Goal: Information Seeking & Learning: Check status

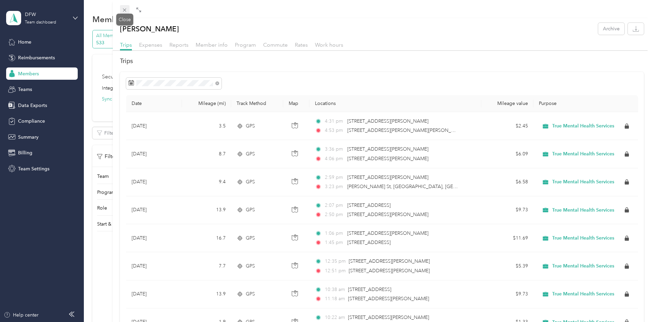
click at [125, 12] on icon at bounding box center [125, 10] width 6 height 6
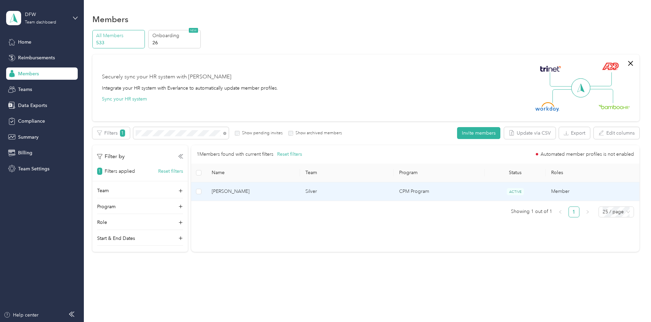
click at [299, 198] on td "[PERSON_NAME]" at bounding box center [253, 191] width 94 height 19
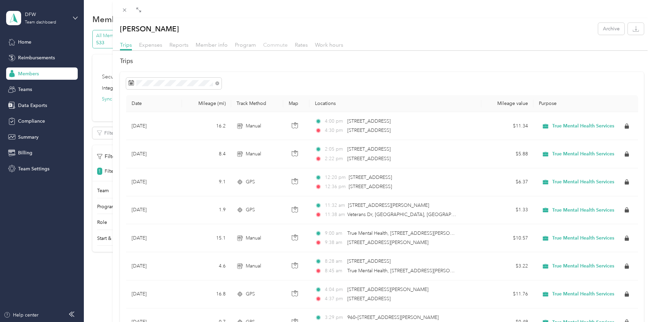
click at [278, 44] on span "Commute" at bounding box center [275, 45] width 25 height 6
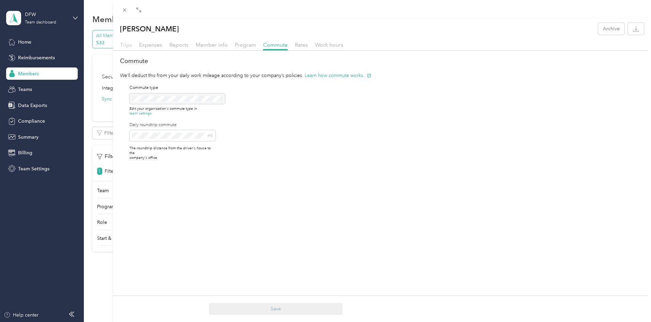
click at [122, 45] on span "Trips" at bounding box center [126, 45] width 12 height 6
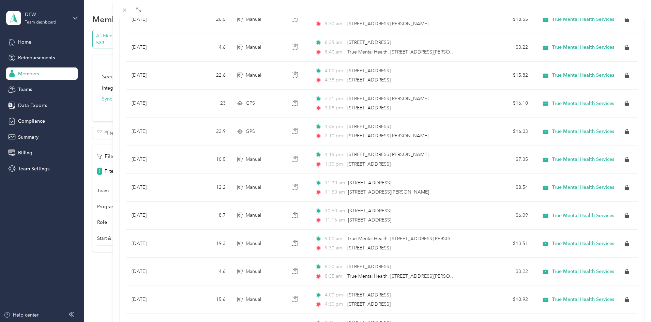
scroll to position [544, 0]
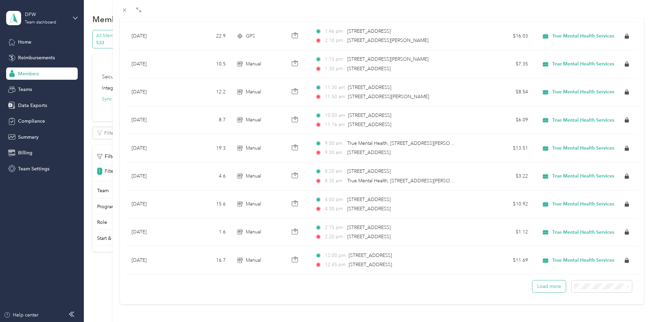
click at [554, 283] on button "Load more" at bounding box center [548, 287] width 33 height 12
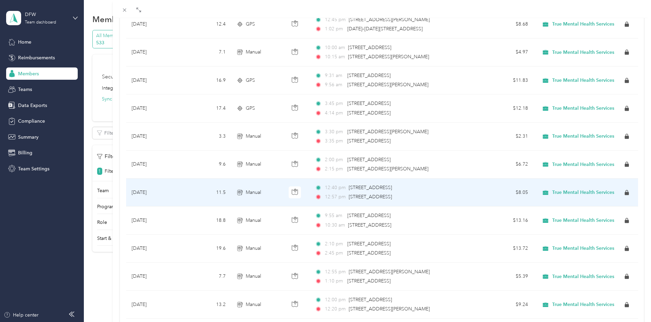
scroll to position [1225, 0]
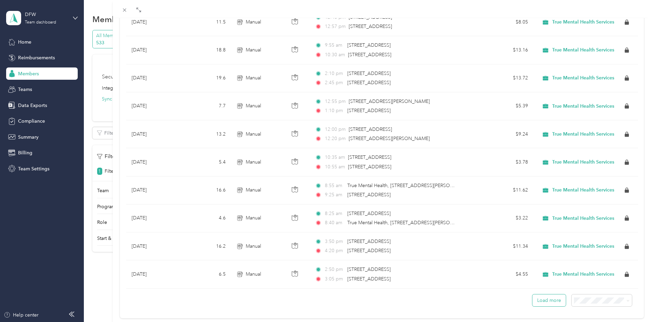
click at [539, 301] on button "Load more" at bounding box center [548, 300] width 33 height 12
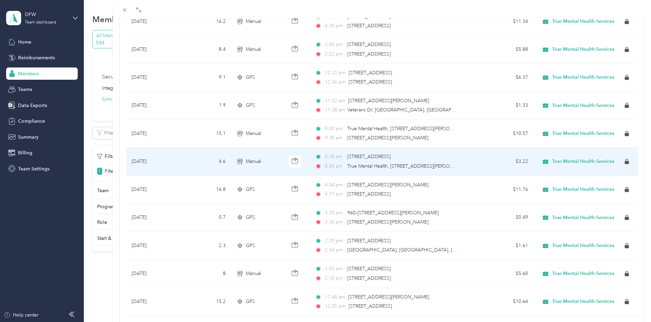
scroll to position [0, 0]
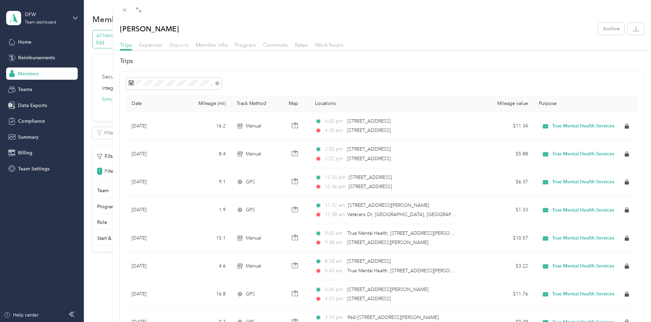
click at [181, 44] on span "Reports" at bounding box center [178, 45] width 19 height 6
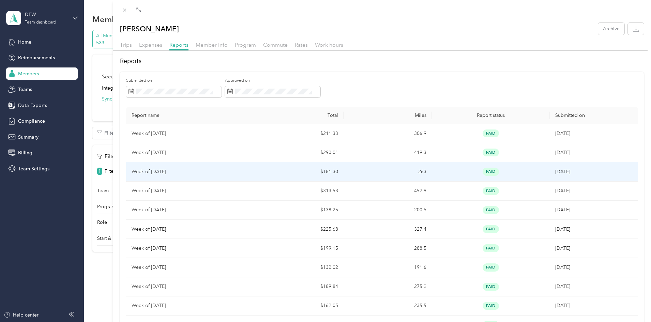
click at [171, 170] on p "Week of [DATE]" at bounding box center [191, 171] width 119 height 7
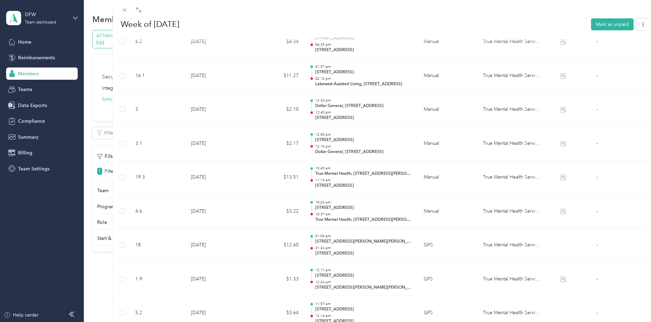
scroll to position [339, 0]
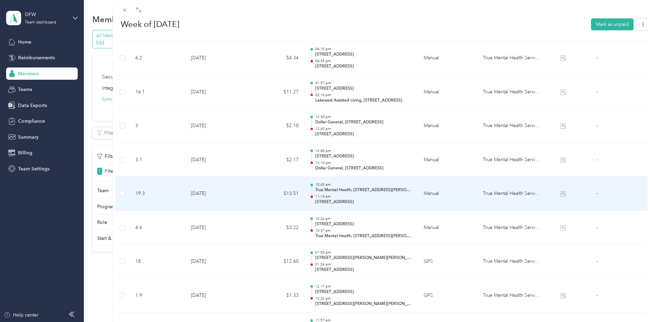
click at [558, 197] on td at bounding box center [563, 194] width 34 height 34
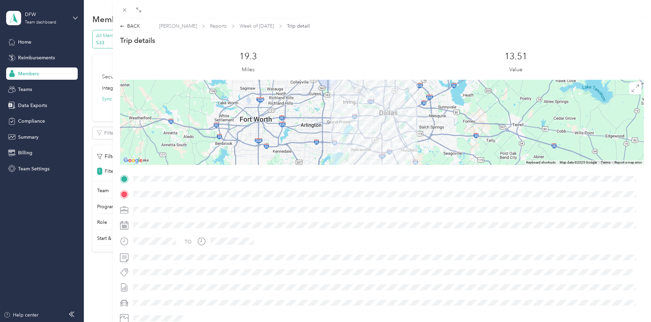
scroll to position [0, 0]
click at [133, 29] on div "BACK" at bounding box center [130, 26] width 20 height 7
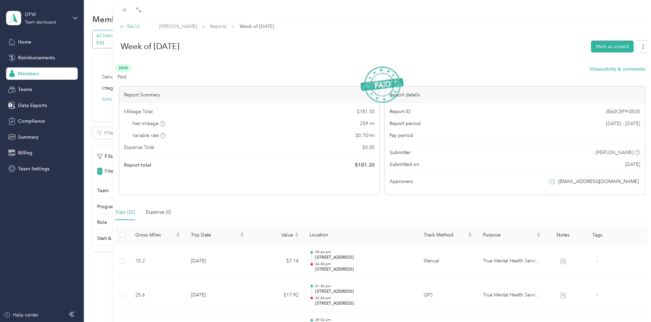
click at [126, 27] on div "BACK" at bounding box center [130, 26] width 20 height 7
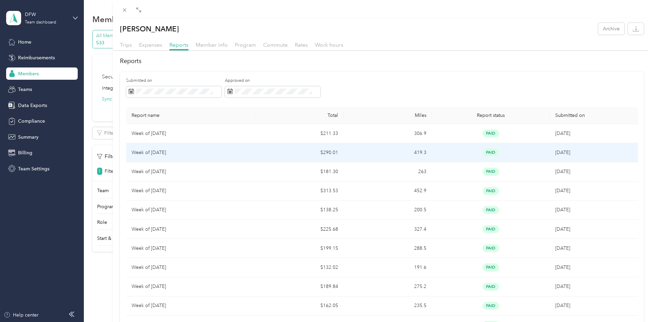
click at [169, 159] on td "Week of [DATE]" at bounding box center [191, 152] width 130 height 19
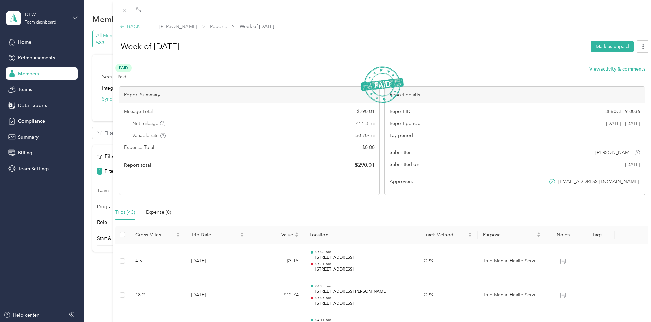
click at [134, 27] on div "BACK" at bounding box center [130, 26] width 20 height 7
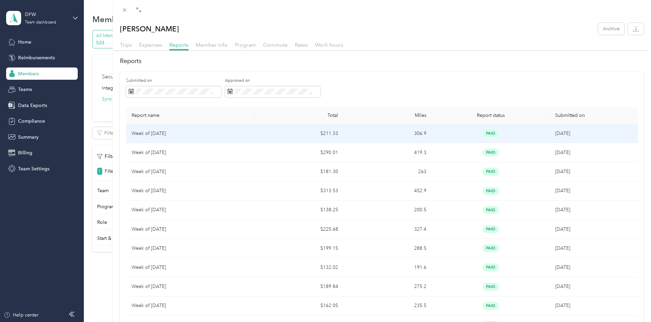
click at [163, 137] on p "Week of [DATE]" at bounding box center [191, 133] width 119 height 7
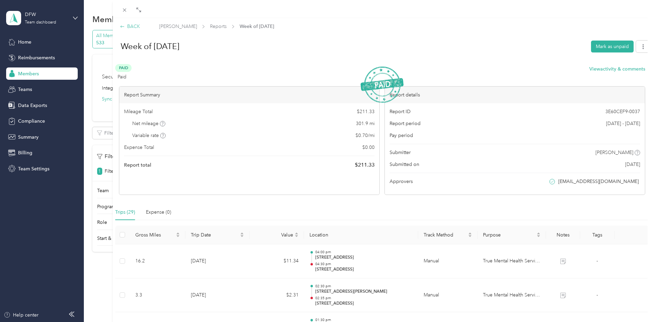
click at [128, 25] on div "BACK" at bounding box center [130, 26] width 20 height 7
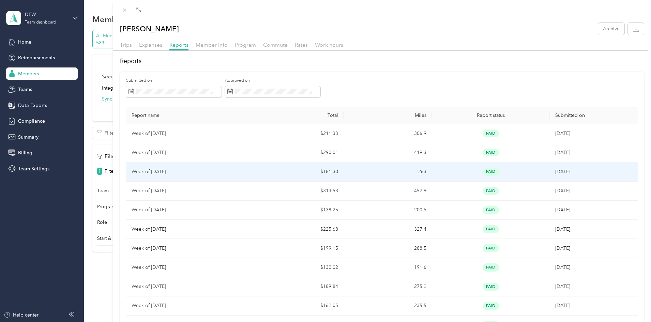
click at [170, 172] on p "Week of [DATE]" at bounding box center [191, 171] width 119 height 7
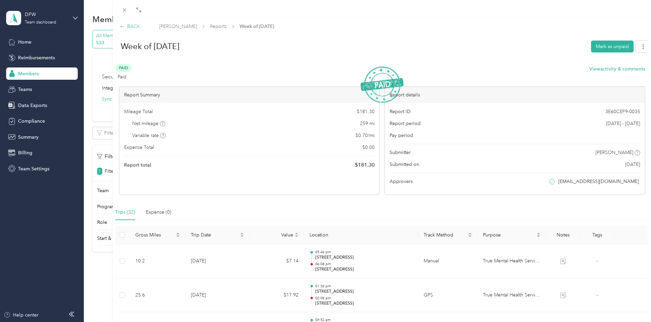
click at [131, 26] on div "BACK" at bounding box center [130, 26] width 20 height 7
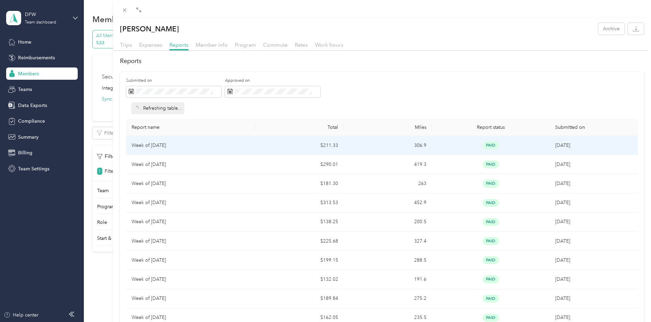
click at [160, 146] on p "Week of [DATE]" at bounding box center [191, 145] width 119 height 7
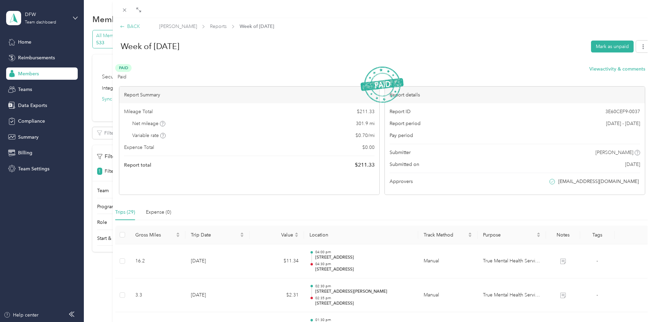
click at [133, 26] on div "BACK" at bounding box center [130, 26] width 20 height 7
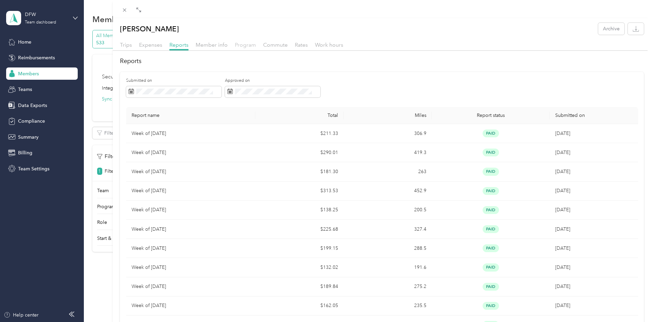
click at [241, 47] on span "Program" at bounding box center [245, 45] width 21 height 6
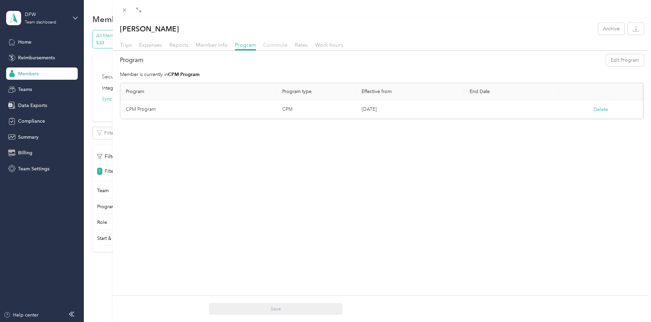
click at [274, 43] on span "Commute" at bounding box center [275, 45] width 25 height 6
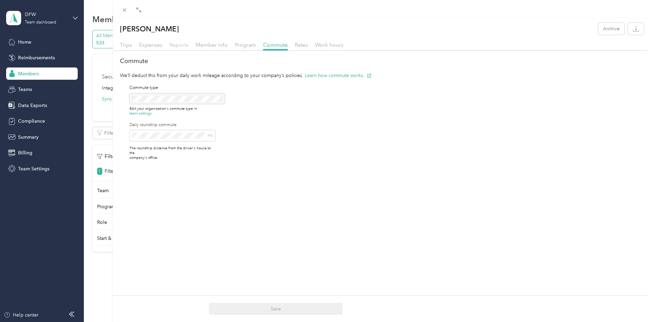
click at [179, 44] on span "Reports" at bounding box center [178, 45] width 19 height 6
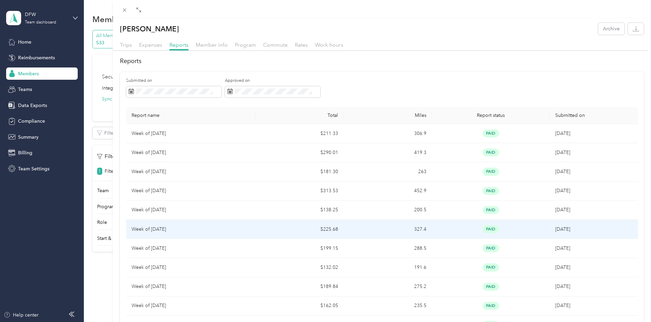
click at [204, 232] on p "Week of [DATE]" at bounding box center [191, 229] width 119 height 7
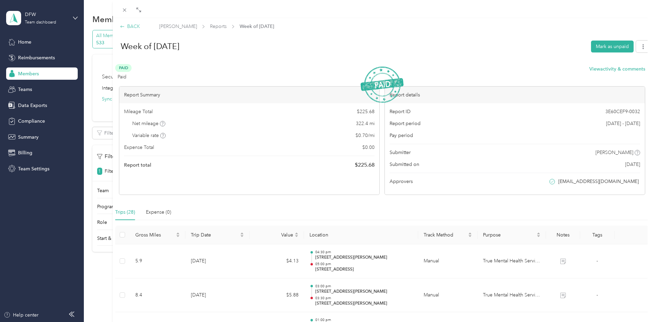
click at [129, 25] on div "BACK" at bounding box center [130, 26] width 20 height 7
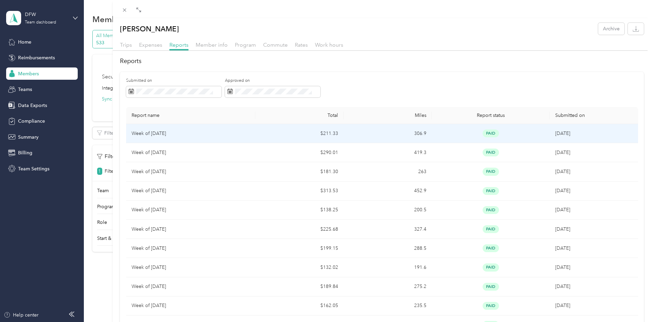
click at [153, 135] on p "Week of [DATE]" at bounding box center [191, 133] width 119 height 7
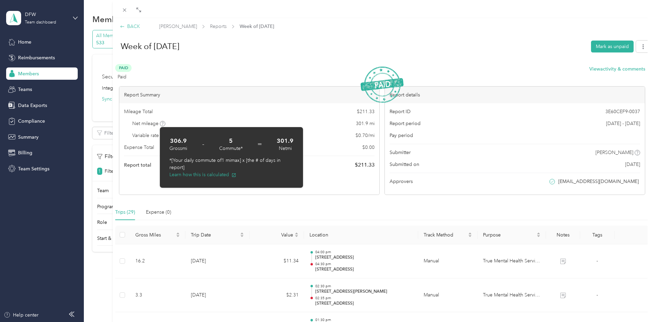
click at [131, 30] on div "BACK" at bounding box center [130, 26] width 20 height 7
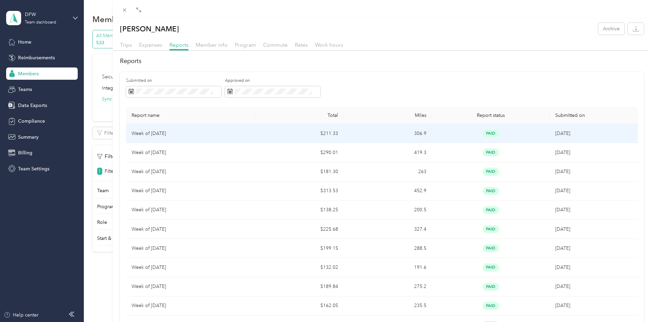
click at [154, 135] on p "Week of [DATE]" at bounding box center [191, 133] width 119 height 7
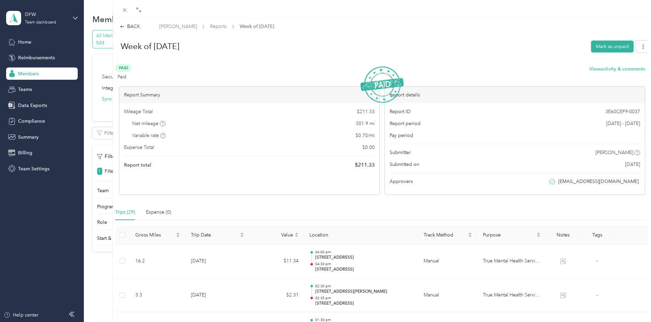
click at [129, 26] on div "BACK" at bounding box center [130, 26] width 20 height 7
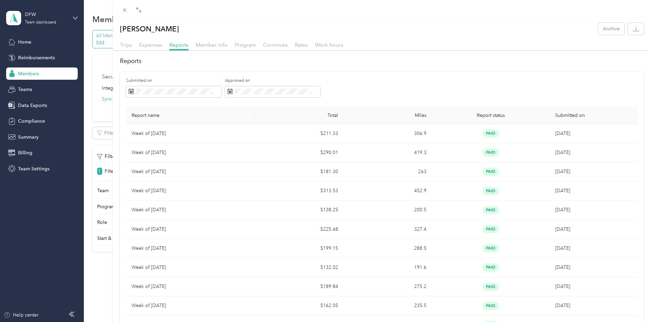
click at [119, 45] on div "Trips Expenses Reports Member info Program Commute Rates Work hours" at bounding box center [382, 46] width 538 height 10
click at [123, 46] on span "Trips" at bounding box center [126, 45] width 12 height 6
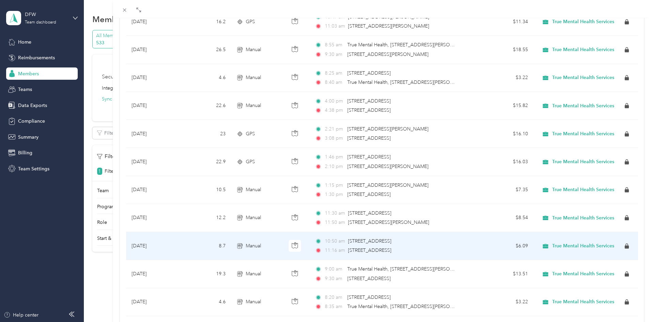
scroll to position [544, 0]
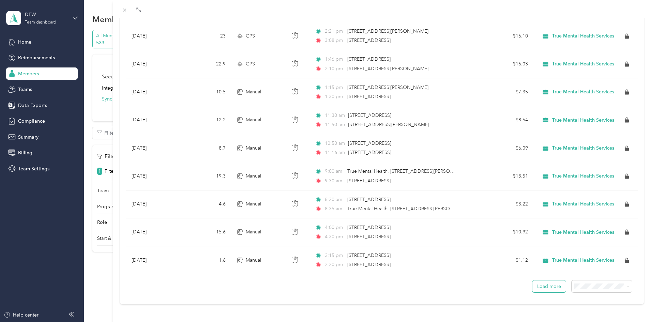
click at [547, 281] on button "Load more" at bounding box center [548, 287] width 33 height 12
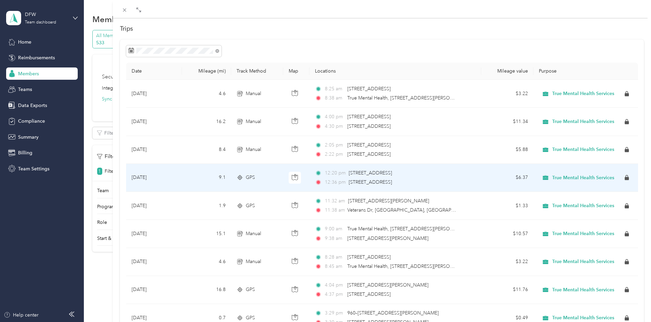
scroll to position [0, 0]
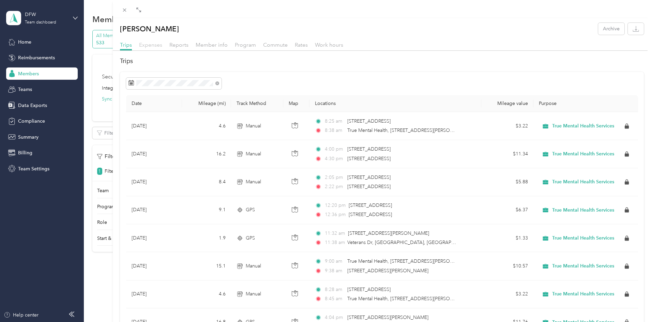
click at [150, 43] on span "Expenses" at bounding box center [150, 45] width 23 height 6
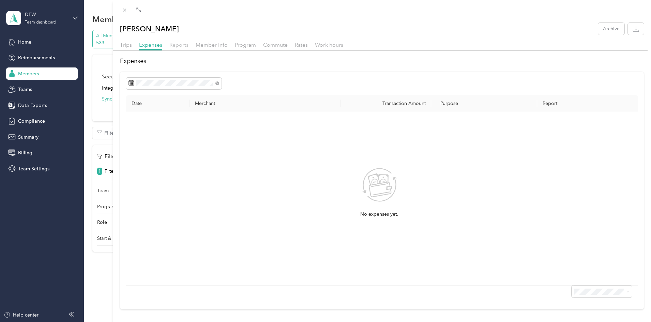
click at [180, 45] on span "Reports" at bounding box center [178, 45] width 19 height 6
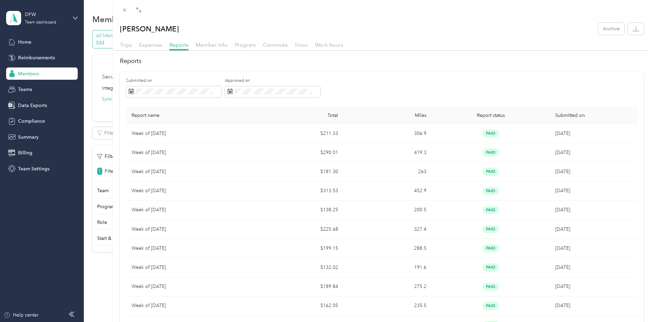
click at [297, 44] on span "Rates" at bounding box center [301, 45] width 13 height 6
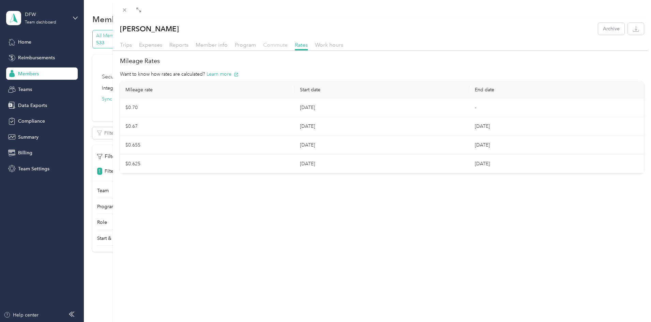
click at [279, 44] on span "Commute" at bounding box center [275, 45] width 25 height 6
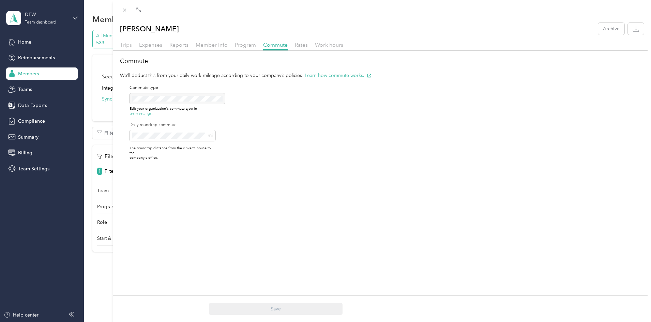
click at [124, 46] on span "Trips" at bounding box center [126, 45] width 12 height 6
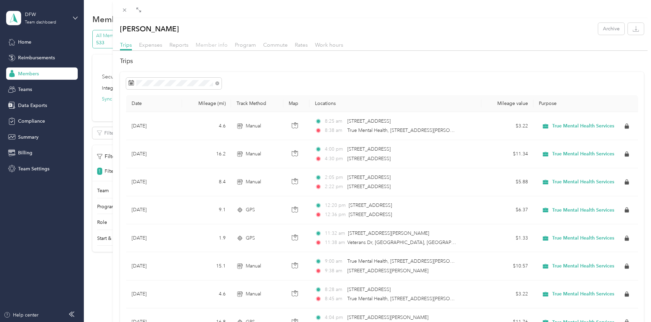
click at [212, 47] on span "Member info" at bounding box center [212, 45] width 32 height 6
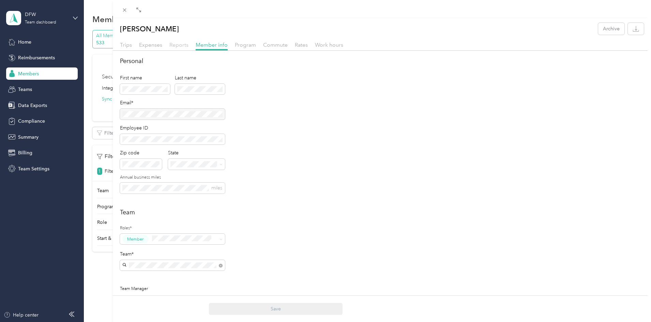
click at [180, 44] on span "Reports" at bounding box center [178, 45] width 19 height 6
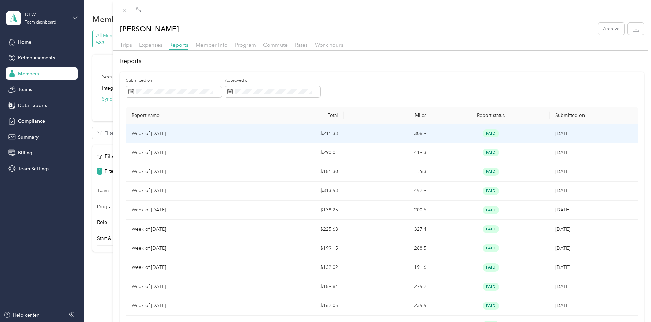
click at [172, 140] on td "Week of [DATE]" at bounding box center [191, 133] width 130 height 19
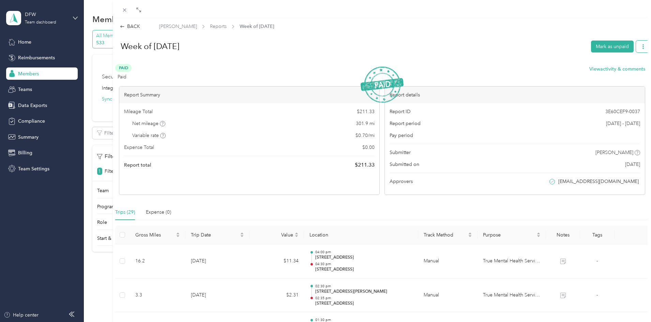
click at [641, 46] on icon "button" at bounding box center [643, 46] width 5 height 5
click at [625, 71] on span "Download" at bounding box center [618, 71] width 22 height 7
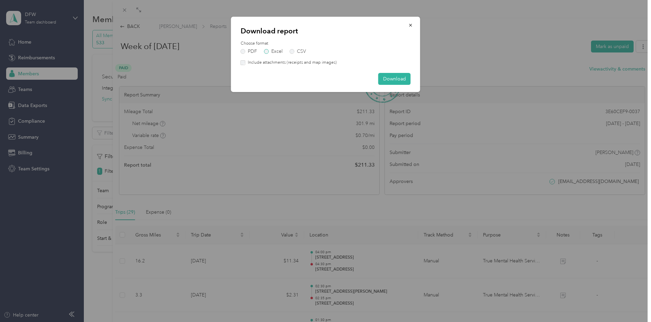
click at [268, 52] on label "Excel" at bounding box center [273, 51] width 18 height 5
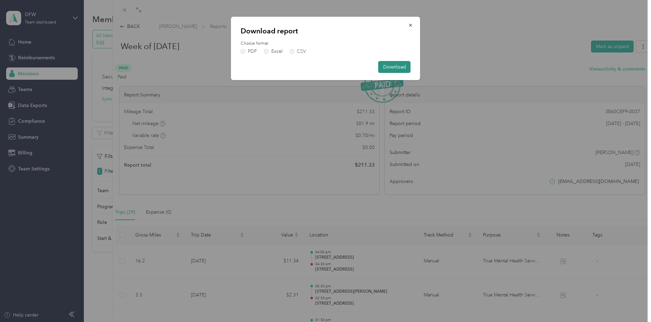
click at [398, 67] on button "Download" at bounding box center [394, 67] width 32 height 12
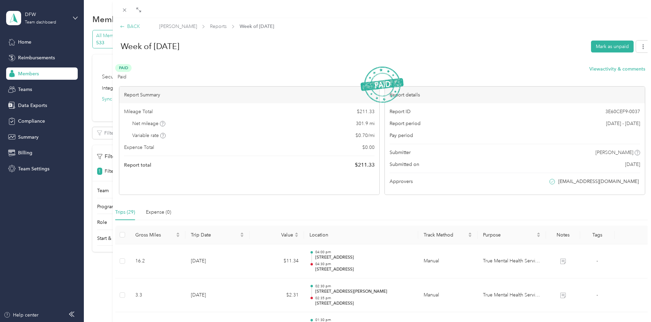
click at [129, 28] on div "BACK" at bounding box center [130, 26] width 20 height 7
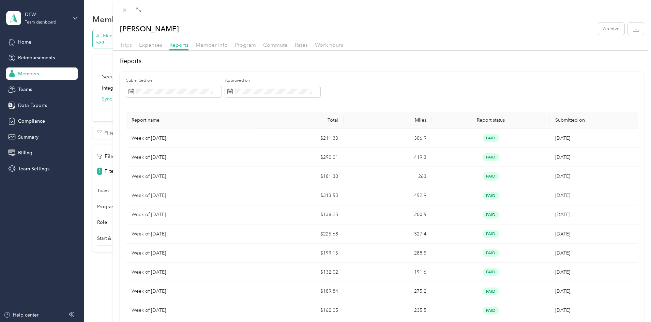
click at [128, 43] on span "Trips" at bounding box center [126, 45] width 12 height 6
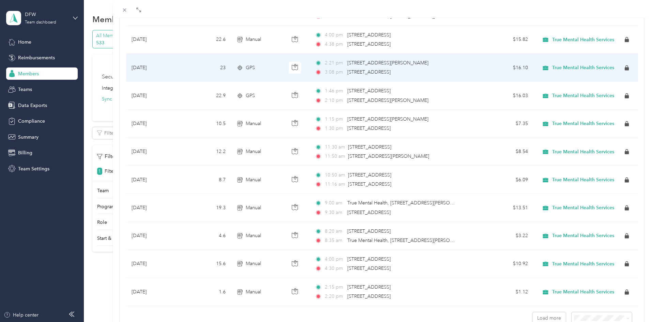
scroll to position [544, 0]
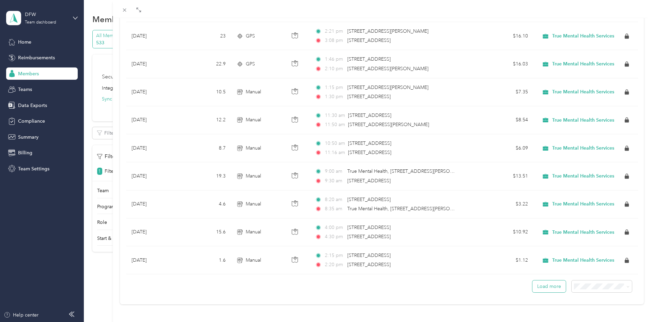
click at [557, 281] on button "Load more" at bounding box center [548, 287] width 33 height 12
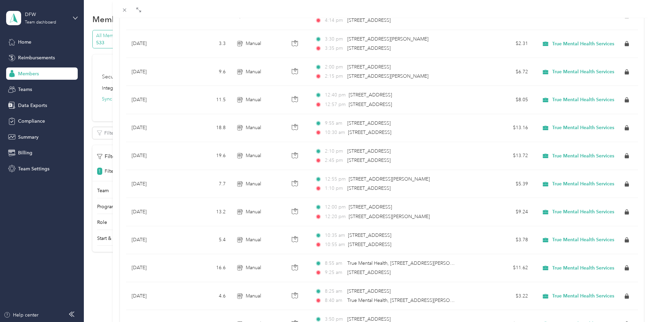
scroll to position [1244, 0]
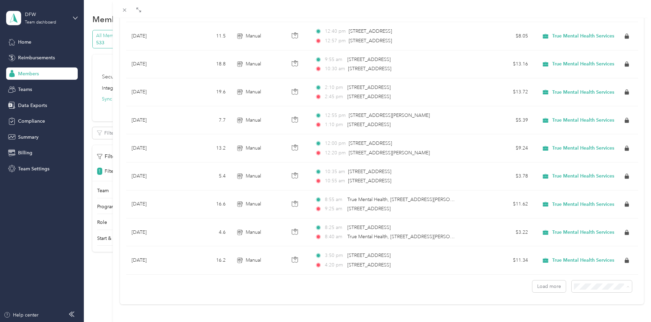
click at [583, 268] on span "100 per load" at bounding box center [585, 269] width 28 height 6
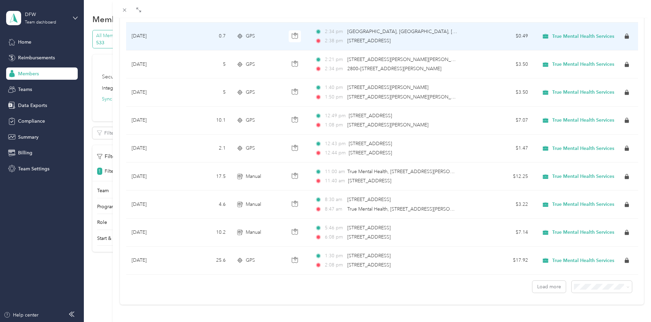
scroll to position [2642, 0]
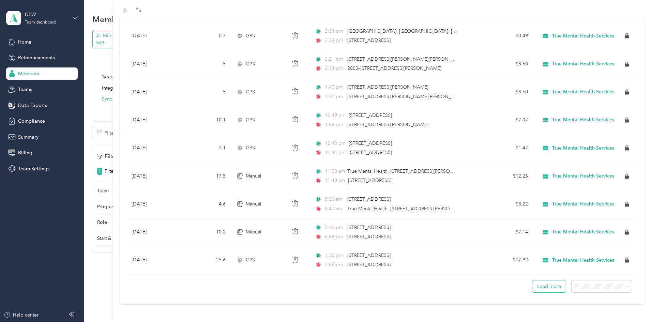
click at [546, 286] on button "Load more" at bounding box center [548, 287] width 33 height 12
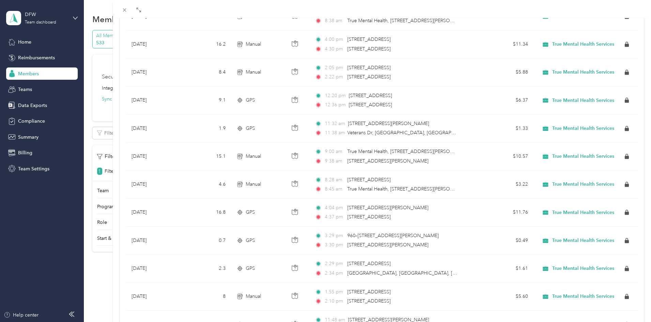
scroll to position [0, 0]
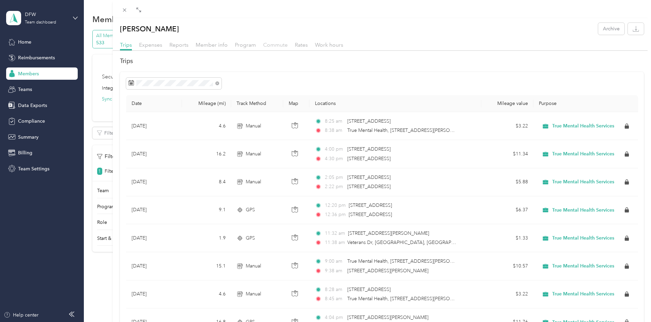
click at [277, 47] on span "Commute" at bounding box center [275, 45] width 25 height 6
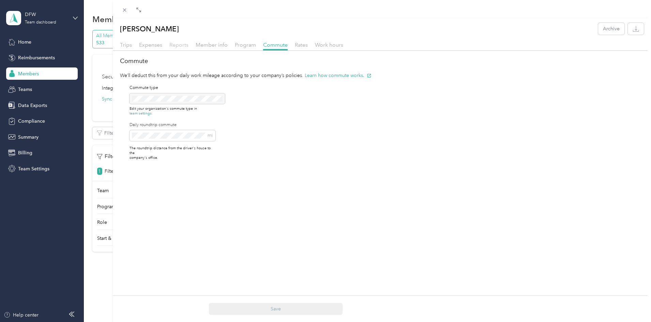
click at [178, 46] on span "Reports" at bounding box center [178, 45] width 19 height 6
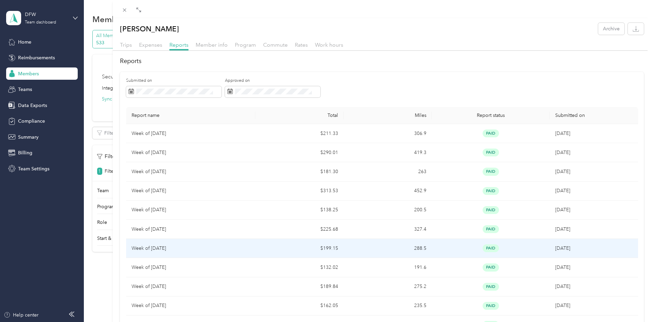
click at [287, 239] on td "$199.15" at bounding box center [299, 248] width 88 height 19
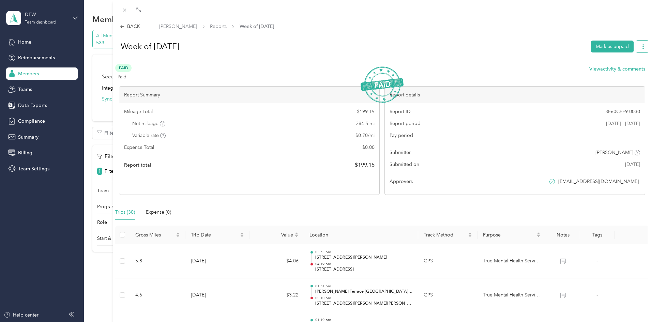
click at [641, 48] on icon "button" at bounding box center [643, 46] width 5 height 5
click at [619, 72] on span "Download" at bounding box center [618, 71] width 22 height 7
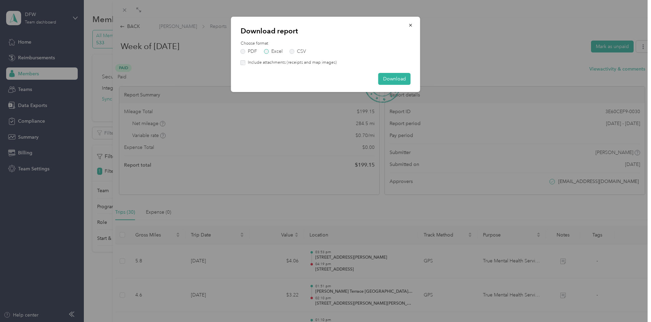
click at [268, 52] on label "Excel" at bounding box center [273, 51] width 18 height 5
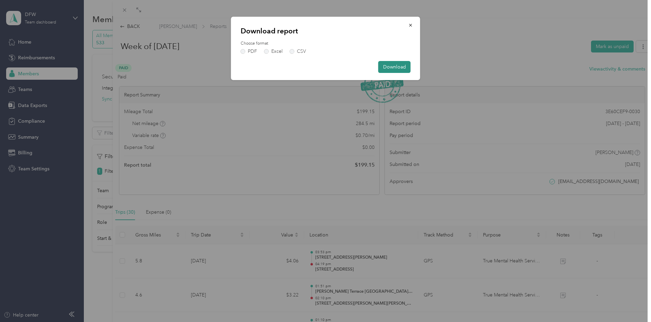
click at [403, 69] on button "Download" at bounding box center [394, 67] width 32 height 12
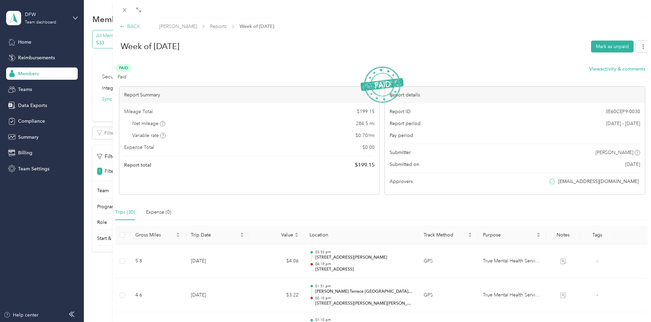
click at [130, 25] on div "BACK" at bounding box center [130, 26] width 20 height 7
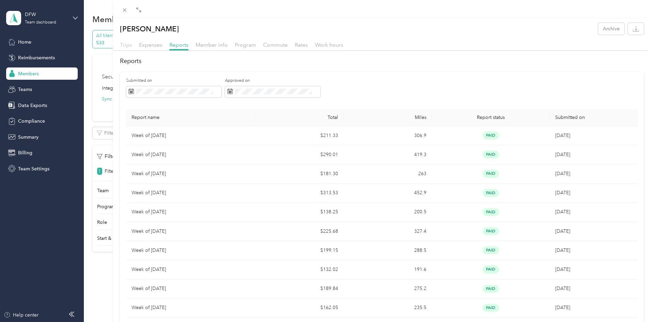
click at [127, 46] on span "Trips" at bounding box center [126, 45] width 12 height 6
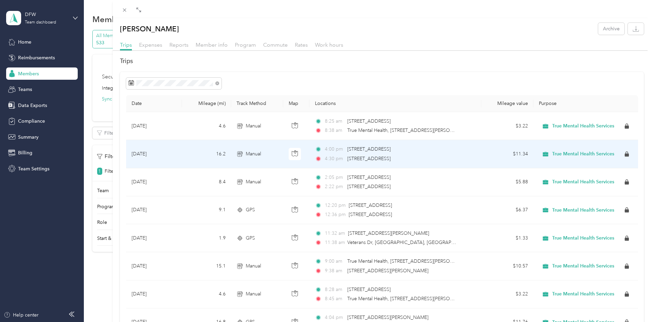
click at [391, 160] on span "[STREET_ADDRESS]" at bounding box center [368, 159] width 43 height 6
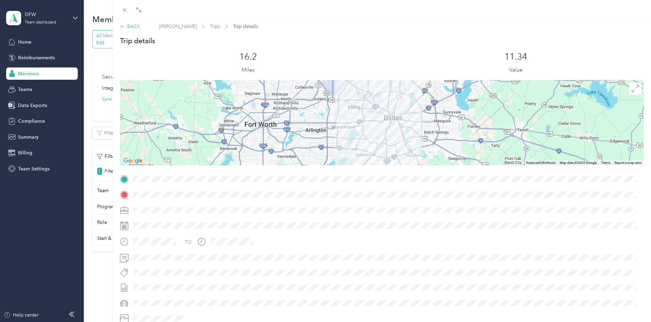
click at [132, 29] on div "BACK" at bounding box center [130, 26] width 20 height 7
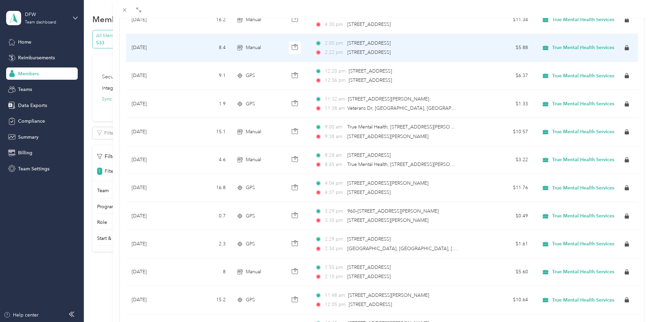
scroll to position [136, 0]
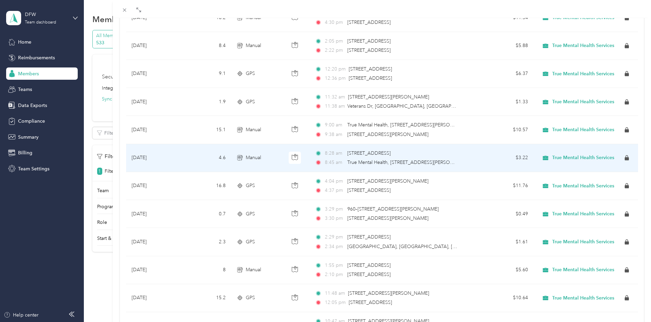
click at [344, 157] on div "8:28 am [STREET_ADDRESS]" at bounding box center [386, 153] width 143 height 7
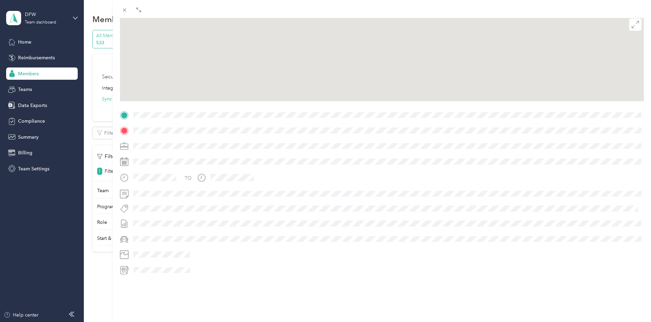
scroll to position [71, 0]
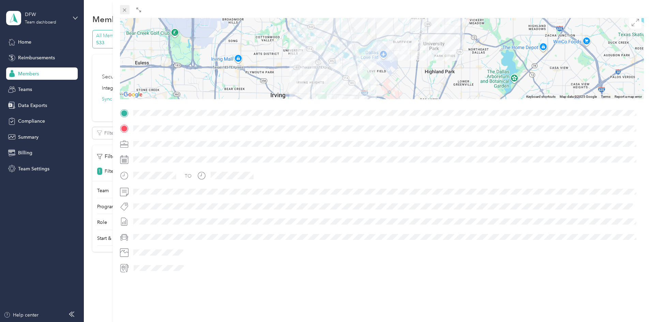
click at [124, 10] on icon at bounding box center [125, 10] width 6 height 6
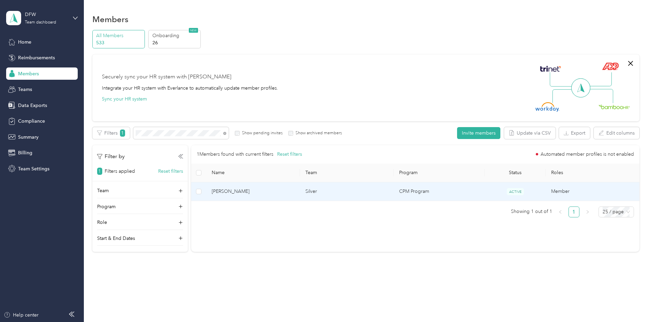
click at [281, 196] on td "[PERSON_NAME]" at bounding box center [253, 191] width 94 height 19
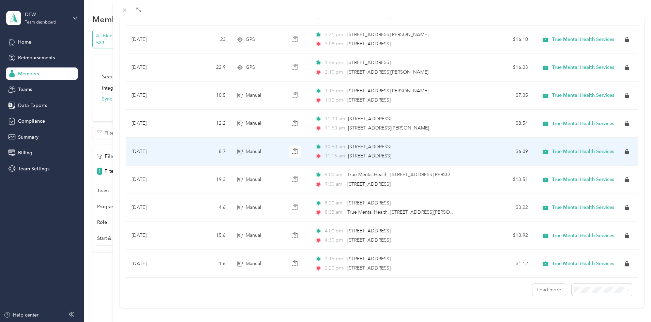
scroll to position [544, 0]
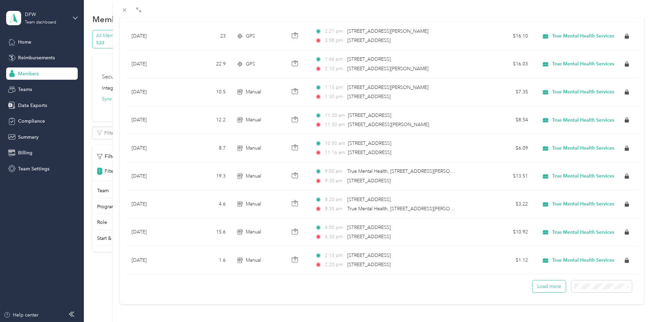
click at [535, 282] on button "Load more" at bounding box center [548, 287] width 33 height 12
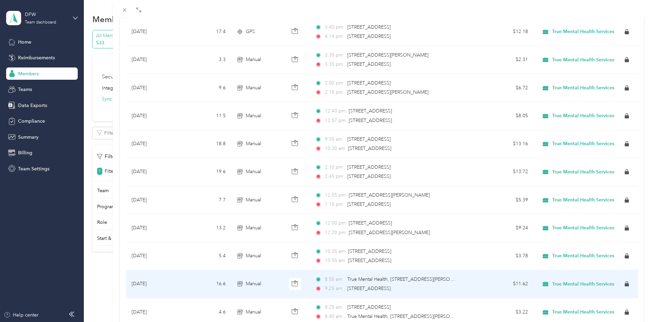
scroll to position [1244, 0]
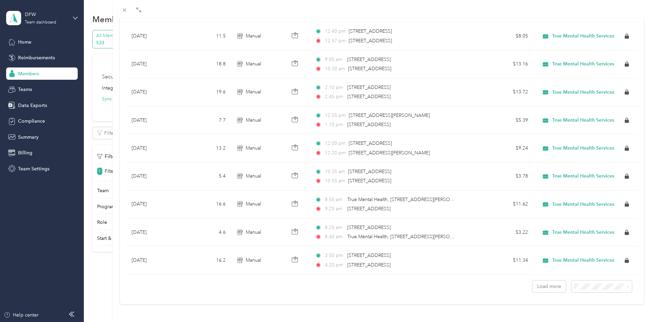
click at [593, 267] on span "100 per load" at bounding box center [585, 269] width 28 height 6
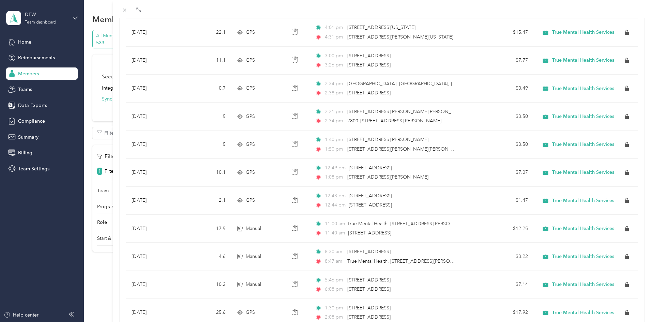
scroll to position [2646, 0]
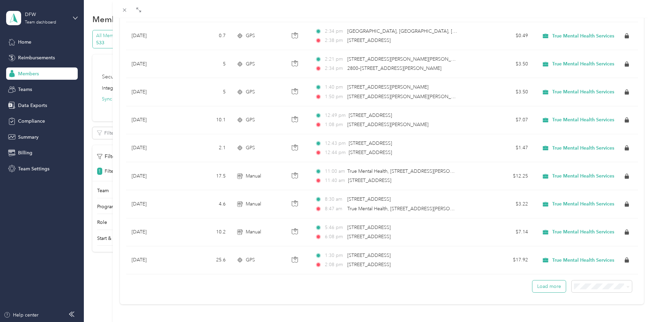
click at [534, 283] on button "Load more" at bounding box center [548, 287] width 33 height 12
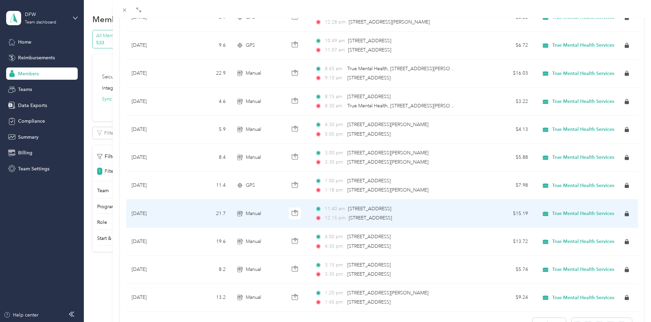
scroll to position [5441, 0]
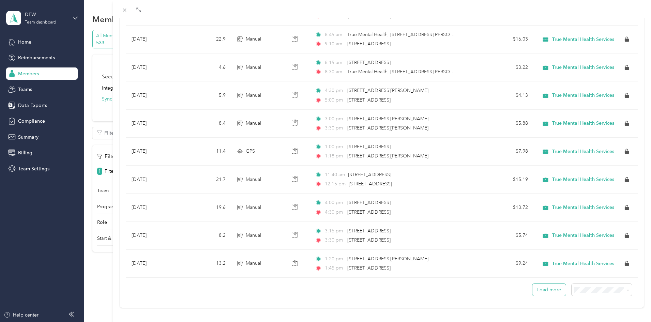
click at [533, 291] on button "Load more" at bounding box center [548, 290] width 33 height 12
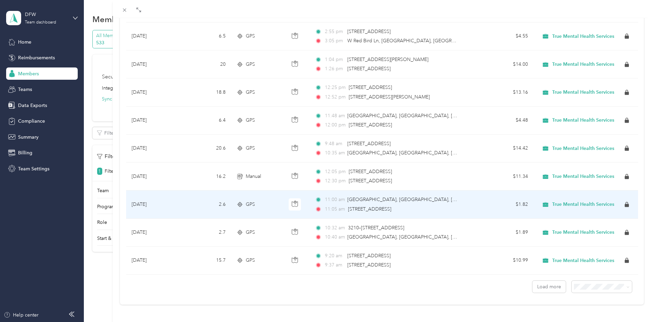
scroll to position [8253, 0]
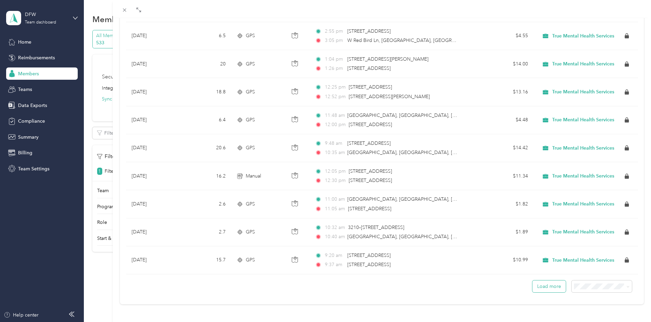
click at [536, 281] on button "Load more" at bounding box center [548, 287] width 33 height 12
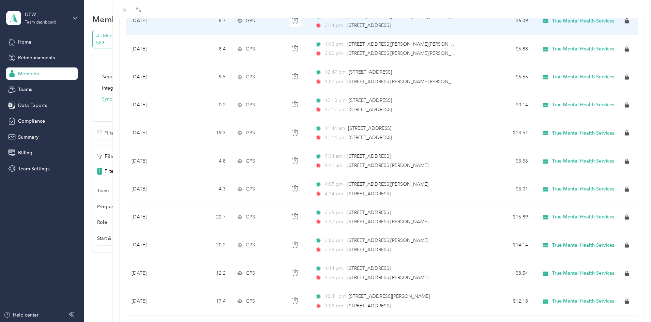
scroll to position [11057, 0]
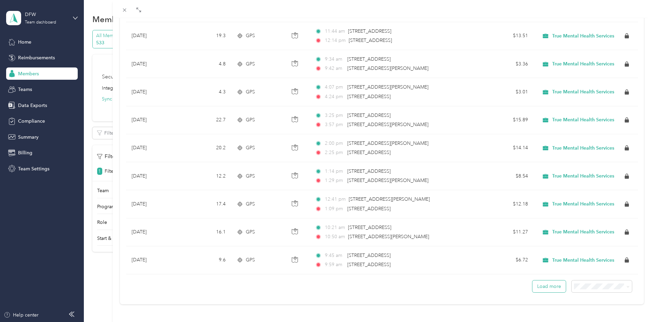
click at [546, 281] on button "Load more" at bounding box center [548, 287] width 33 height 12
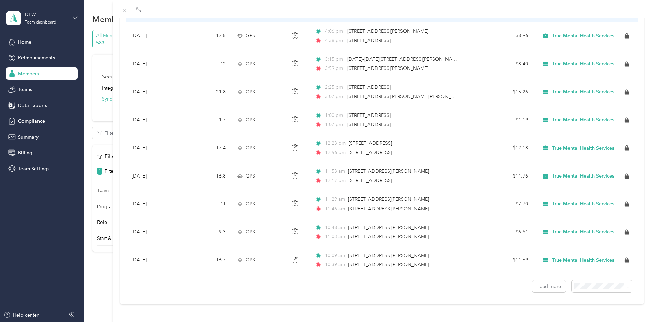
scroll to position [13860, 0]
click at [541, 281] on button "Load more" at bounding box center [548, 287] width 33 height 12
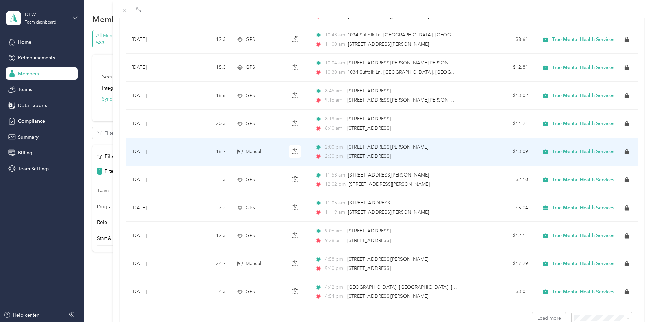
scroll to position [16663, 0]
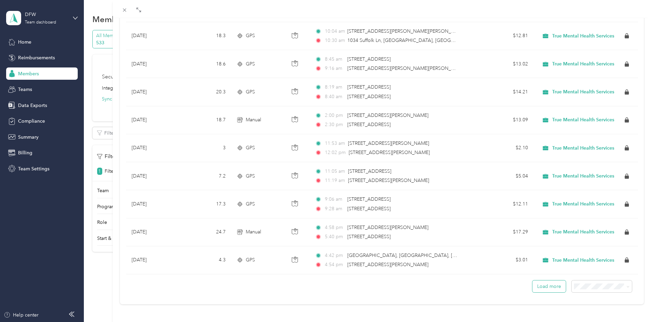
click at [540, 282] on button "Load more" at bounding box center [548, 287] width 33 height 12
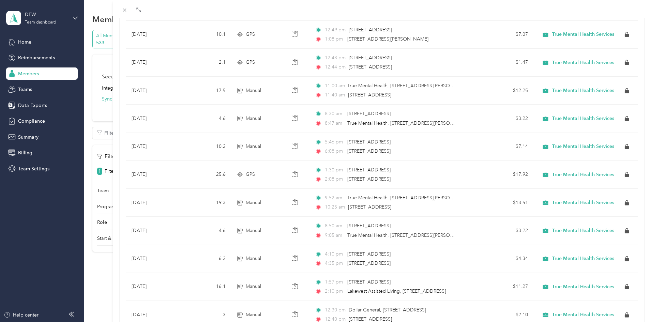
scroll to position [0, 0]
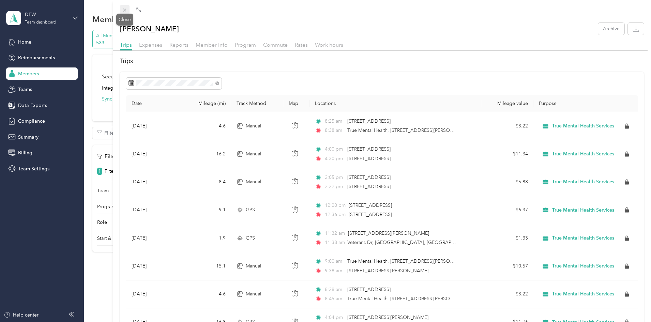
click at [123, 10] on icon at bounding box center [125, 10] width 6 height 6
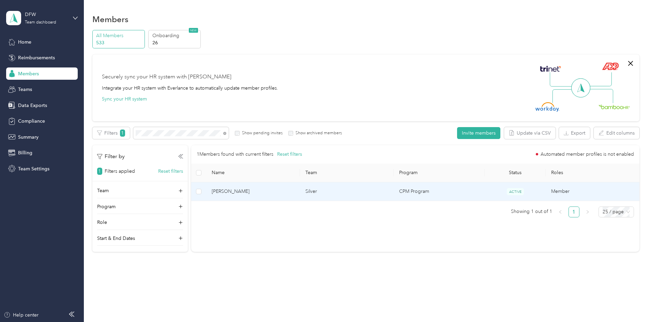
click at [294, 194] on span "[PERSON_NAME]" at bounding box center [253, 191] width 83 height 7
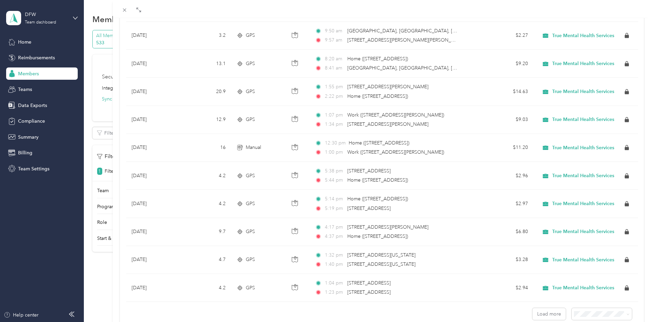
scroll to position [544, 0]
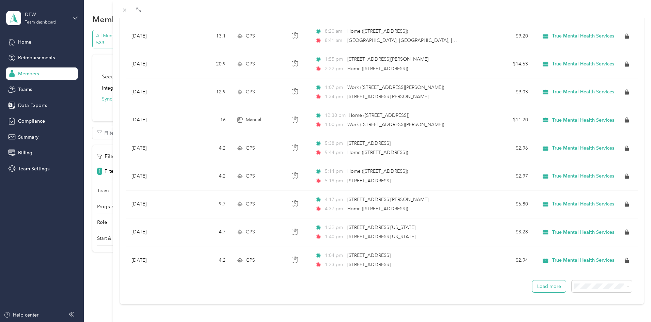
click at [552, 284] on button "Load more" at bounding box center [548, 287] width 33 height 12
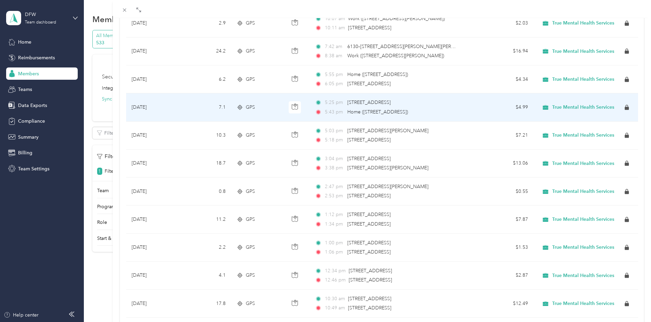
scroll to position [1244, 0]
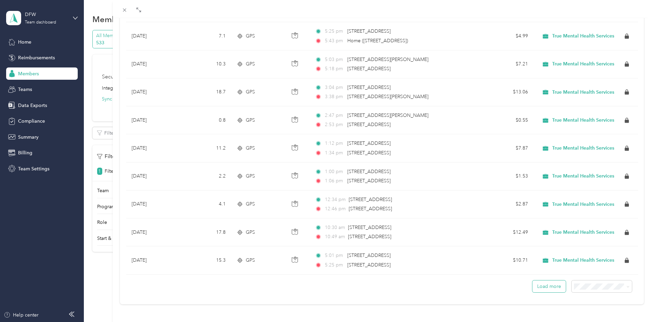
click at [532, 281] on button "Load more" at bounding box center [548, 287] width 33 height 12
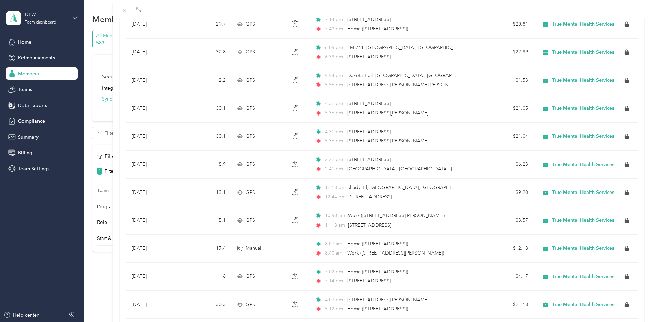
scroll to position [1945, 0]
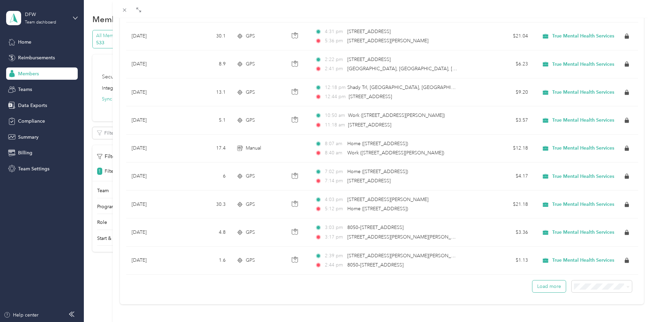
click at [549, 281] on button "Load more" at bounding box center [548, 287] width 33 height 12
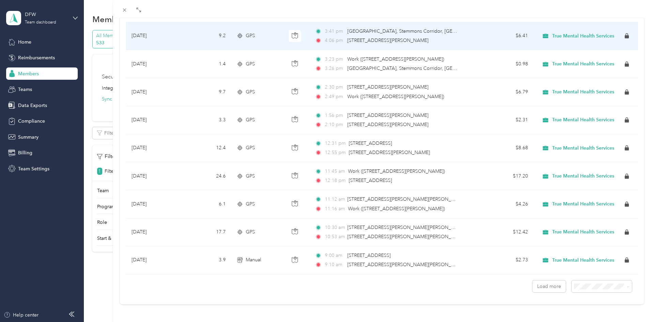
scroll to position [2646, 0]
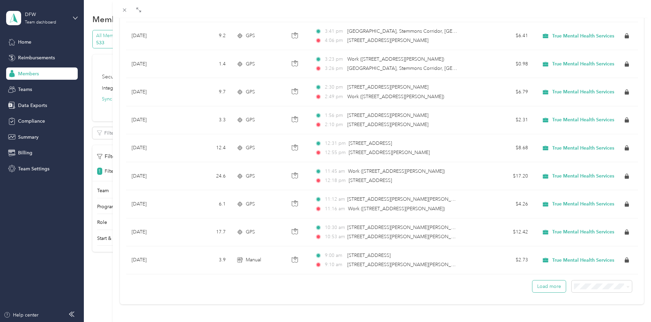
click at [536, 281] on button "Load more" at bounding box center [548, 287] width 33 height 12
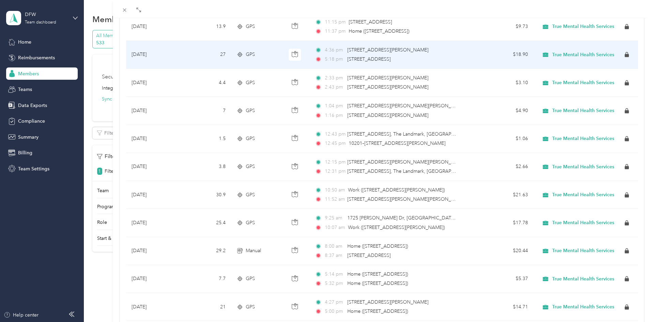
scroll to position [3328, 0]
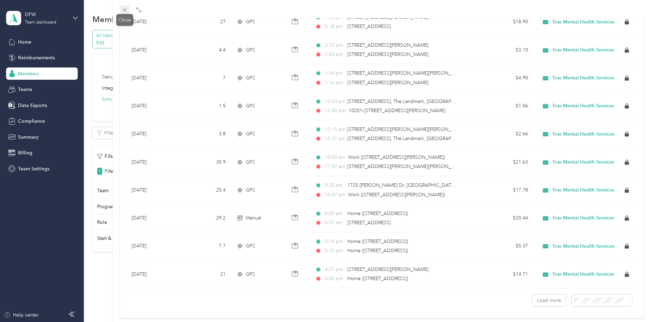
click at [122, 12] on icon at bounding box center [125, 10] width 6 height 6
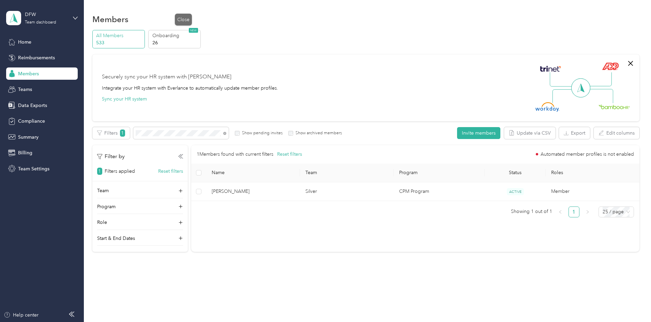
scroll to position [16, 0]
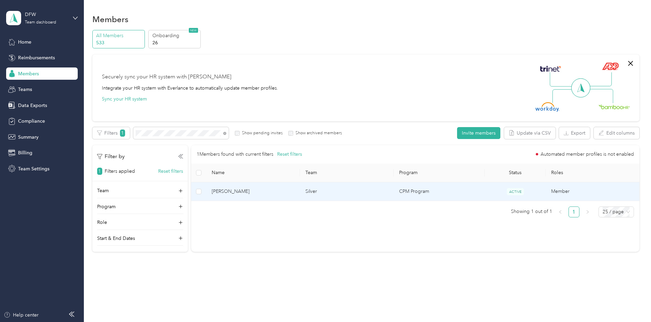
click at [300, 194] on td "[PERSON_NAME]" at bounding box center [253, 191] width 94 height 19
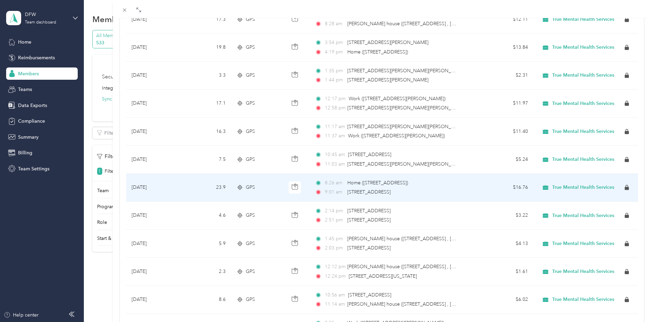
scroll to position [544, 0]
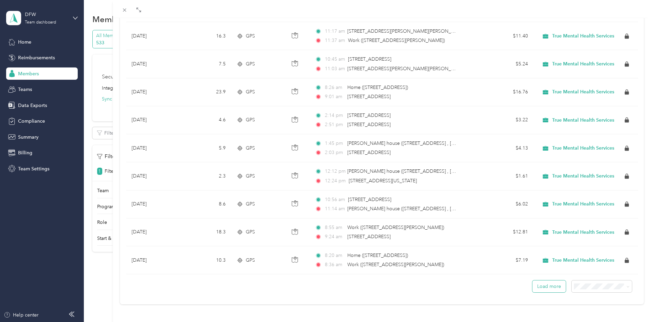
drag, startPoint x: 548, startPoint y: 282, endPoint x: 529, endPoint y: 280, distance: 19.5
click at [548, 282] on button "Load more" at bounding box center [548, 287] width 33 height 12
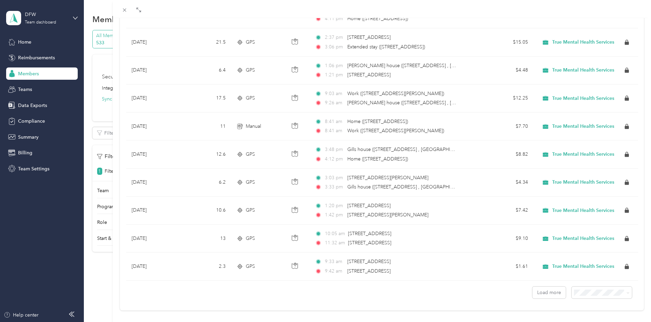
scroll to position [1244, 0]
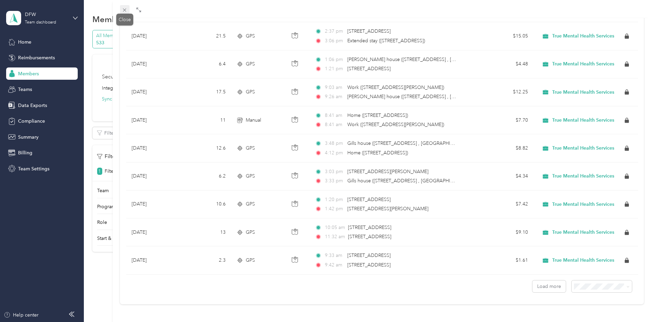
click at [122, 9] on icon at bounding box center [125, 10] width 6 height 6
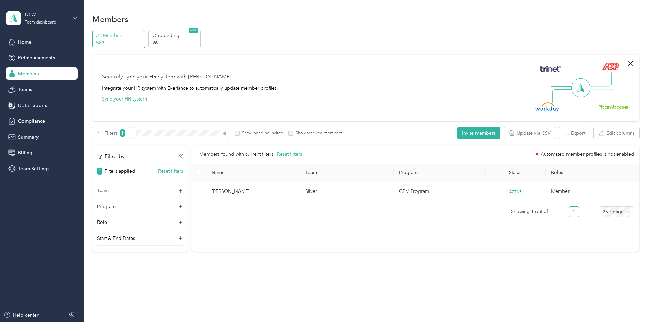
scroll to position [16, 0]
click at [193, 130] on span at bounding box center [180, 133] width 95 height 12
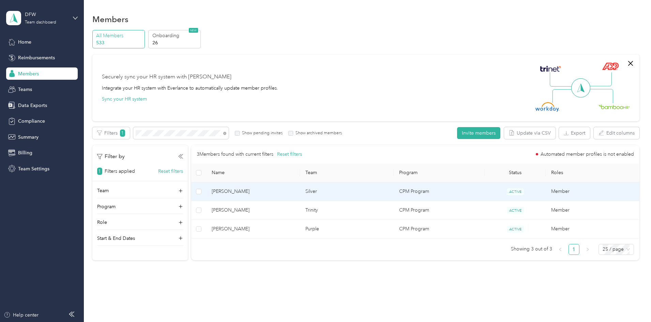
click at [300, 185] on td "[PERSON_NAME]" at bounding box center [253, 191] width 94 height 19
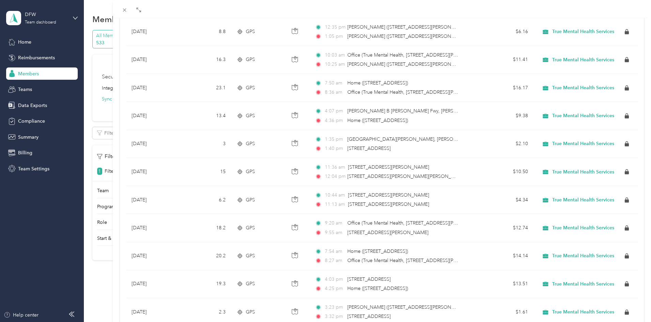
scroll to position [544, 0]
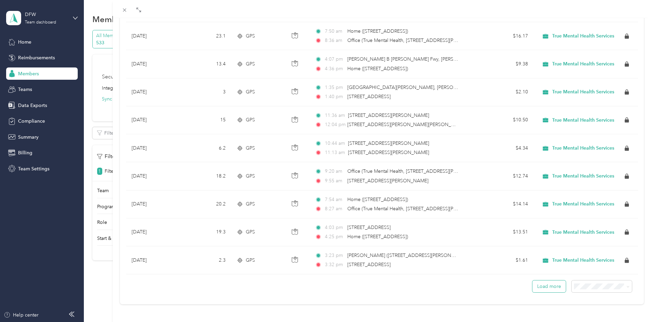
click at [540, 285] on button "Load more" at bounding box center [548, 287] width 33 height 12
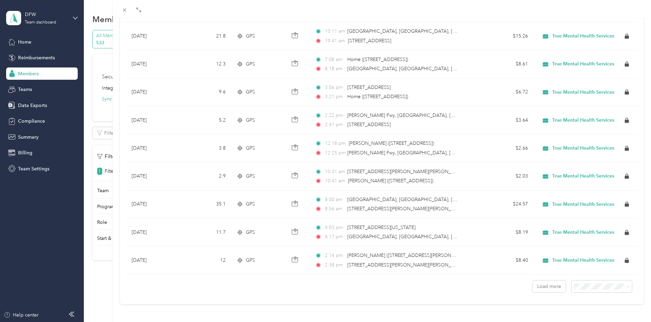
scroll to position [1244, 0]
click at [548, 285] on button "Load more" at bounding box center [548, 287] width 33 height 12
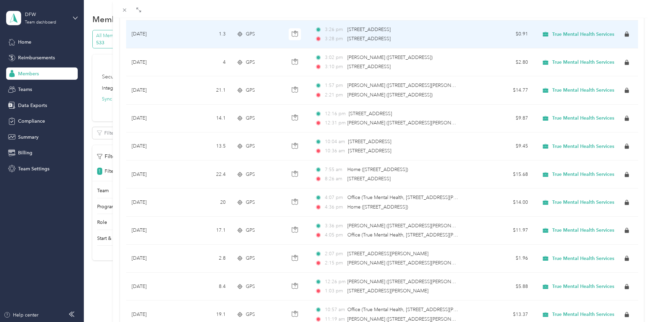
scroll to position [1945, 0]
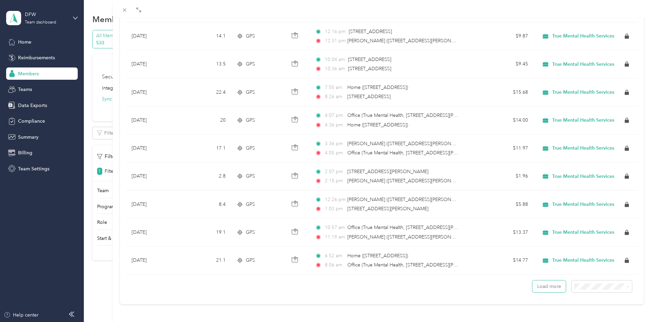
drag, startPoint x: 544, startPoint y: 280, endPoint x: 222, endPoint y: 203, distance: 331.6
click at [544, 281] on button "Load more" at bounding box center [548, 287] width 33 height 12
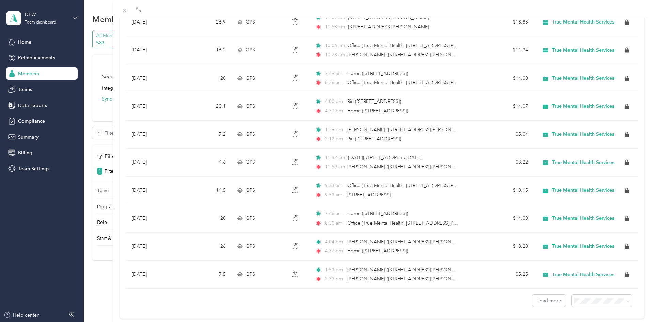
scroll to position [2646, 0]
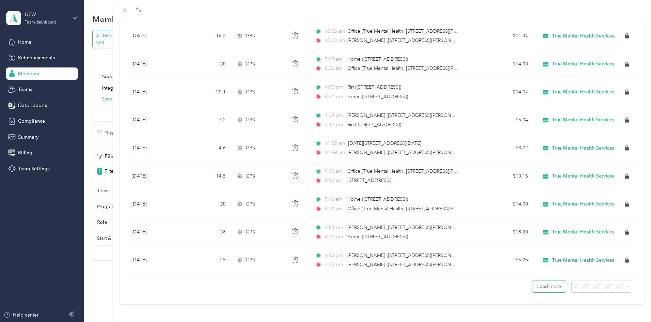
drag, startPoint x: 548, startPoint y: 280, endPoint x: 162, endPoint y: 215, distance: 392.0
click at [548, 281] on button "Load more" at bounding box center [548, 287] width 33 height 12
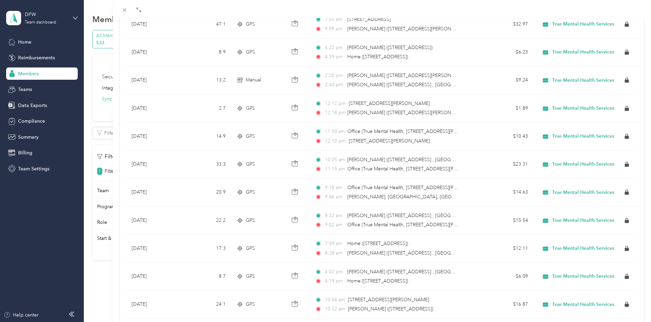
scroll to position [3328, 0]
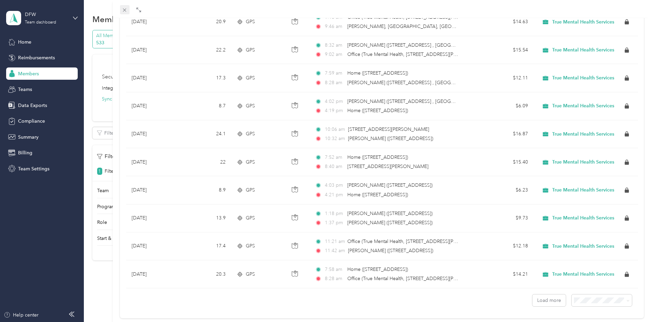
click at [124, 10] on icon at bounding box center [125, 10] width 6 height 6
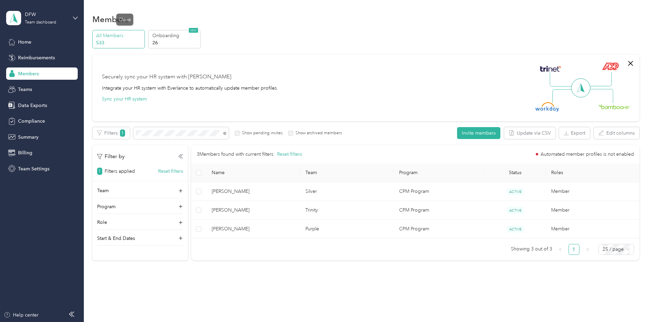
scroll to position [16, 0]
click at [116, 131] on div "All Members 533 Onboarding 26 NEW Securely sync your HR system with Everlance I…" at bounding box center [365, 148] width 547 height 237
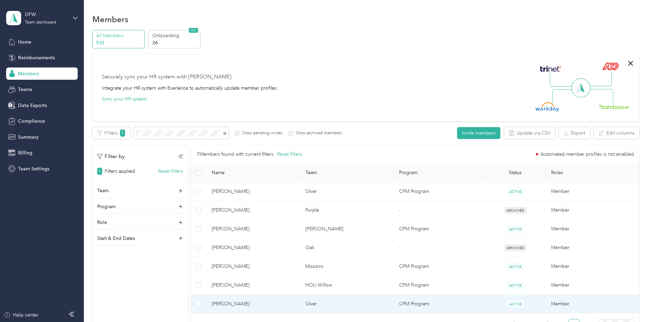
click at [294, 303] on span "[PERSON_NAME]" at bounding box center [253, 303] width 83 height 7
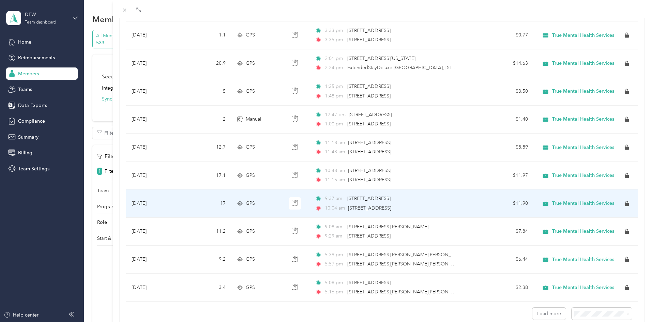
scroll to position [544, 0]
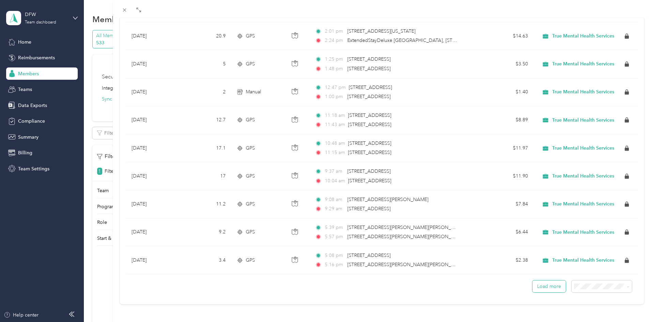
click at [545, 282] on button "Load more" at bounding box center [548, 287] width 33 height 12
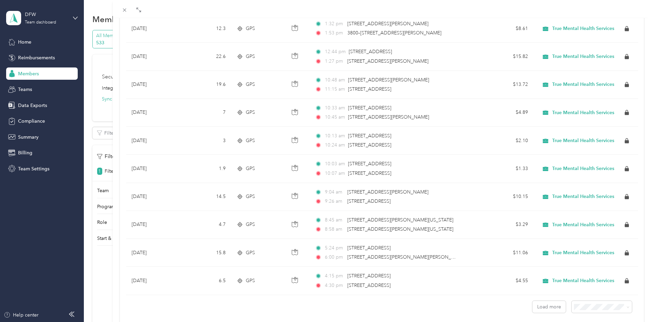
scroll to position [1244, 0]
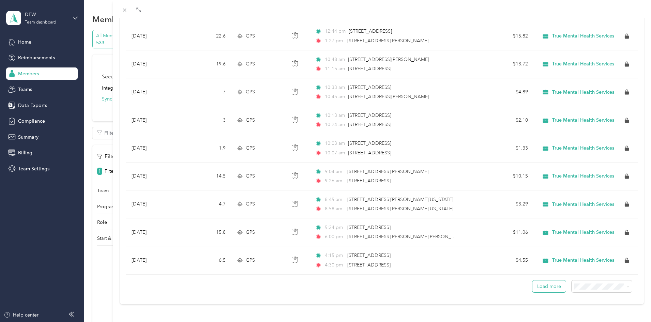
click at [538, 282] on button "Load more" at bounding box center [548, 287] width 33 height 12
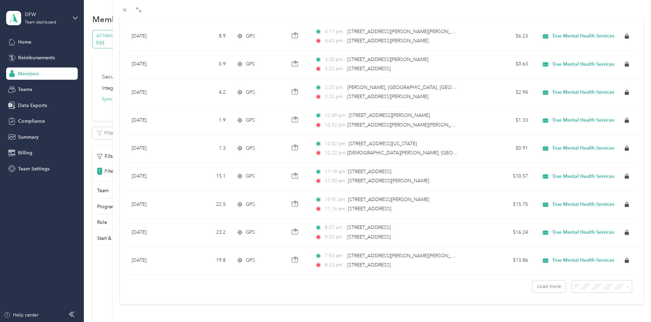
scroll to position [1945, 0]
click at [540, 282] on button "Load more" at bounding box center [548, 287] width 33 height 12
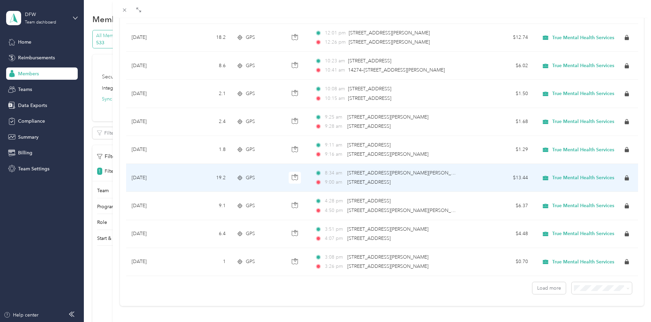
scroll to position [2646, 0]
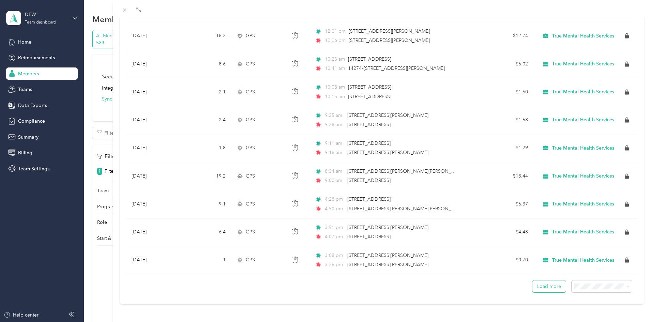
click at [547, 283] on button "Load more" at bounding box center [548, 287] width 33 height 12
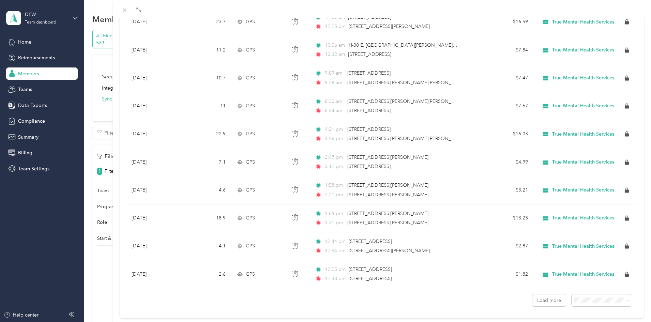
scroll to position [3347, 0]
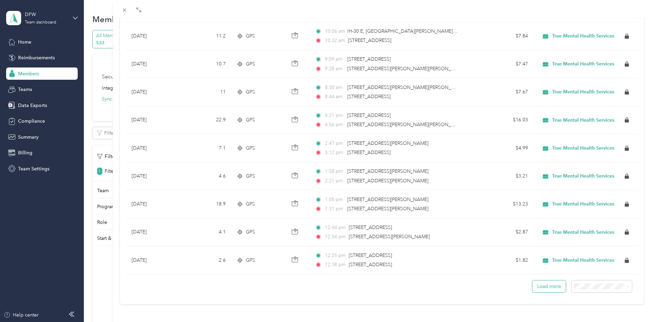
click at [543, 281] on button "Load more" at bounding box center [548, 287] width 33 height 12
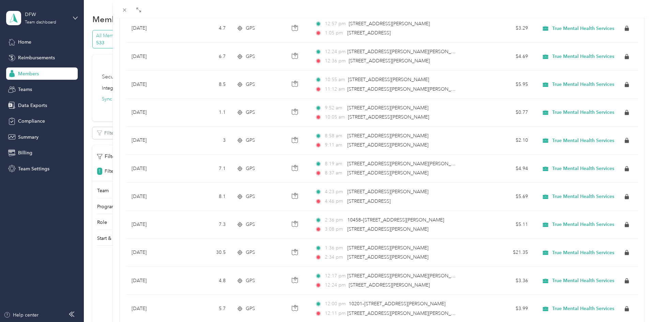
scroll to position [4048, 0]
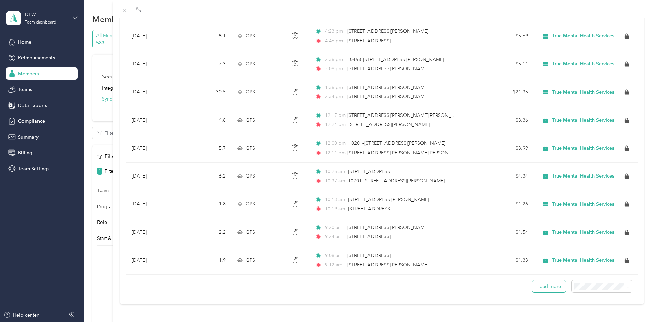
click at [550, 281] on button "Load more" at bounding box center [548, 287] width 33 height 12
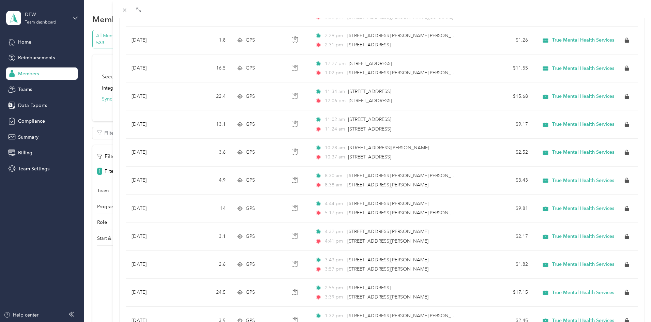
scroll to position [4749, 0]
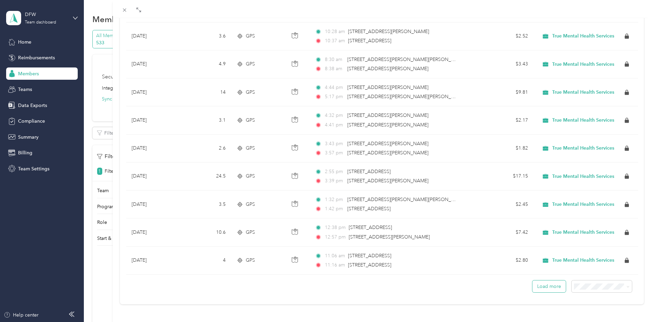
click at [546, 283] on button "Load more" at bounding box center [548, 287] width 33 height 12
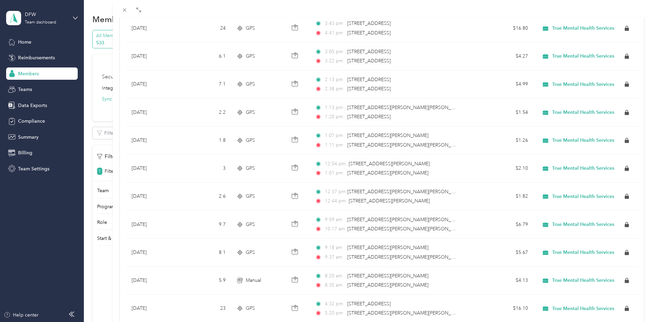
scroll to position [5450, 0]
